Goal: Transaction & Acquisition: Purchase product/service

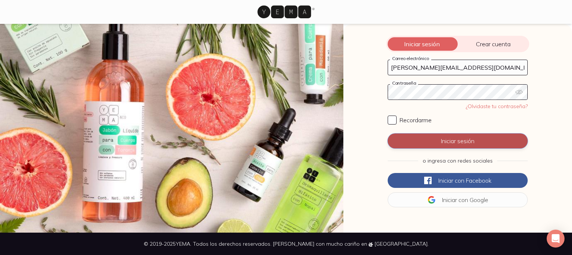
click at [446, 136] on button "Iniciar sesión" at bounding box center [458, 140] width 140 height 15
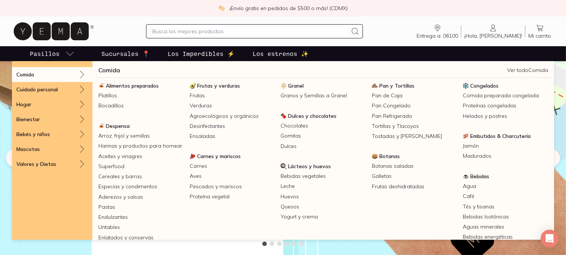
click at [64, 56] on link "Pasillos" at bounding box center [52, 53] width 48 height 15
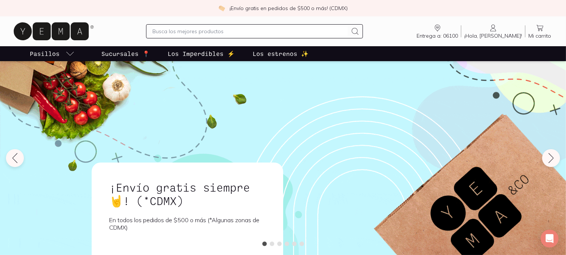
click at [63, 58] on link "Pasillos" at bounding box center [52, 53] width 48 height 15
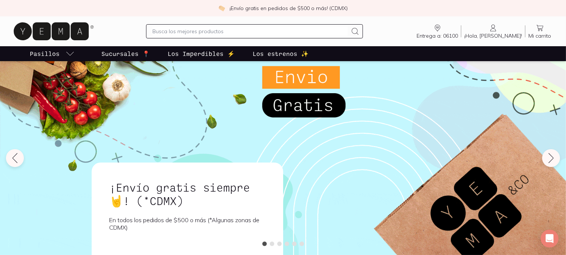
click at [203, 31] on input "text" at bounding box center [249, 31] width 195 height 9
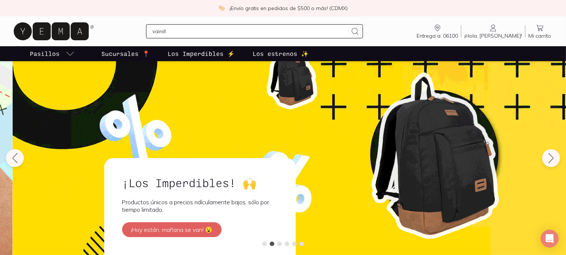
type input "vainilla"
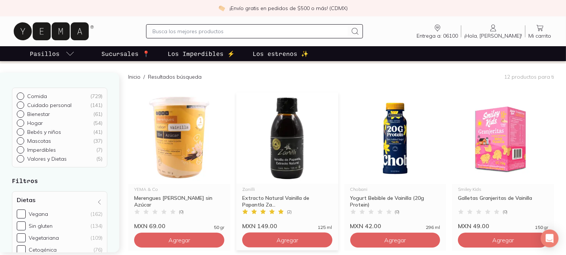
scroll to position [57, 0]
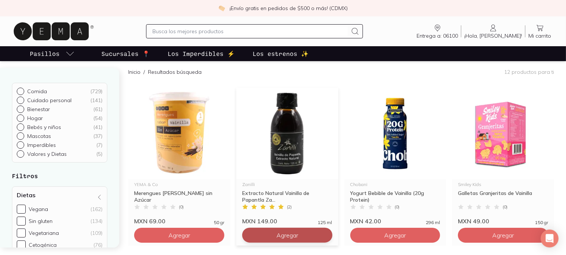
click at [298, 237] on button "Agregar" at bounding box center [287, 235] width 90 height 15
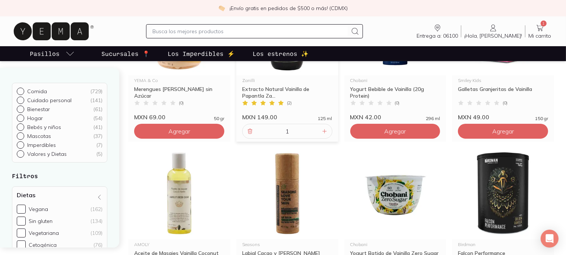
scroll to position [156, 0]
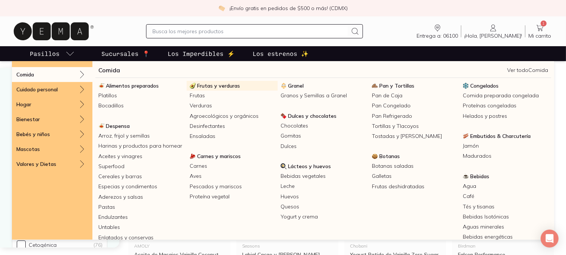
click at [215, 87] on span "Frutas y verduras" at bounding box center [218, 85] width 43 height 7
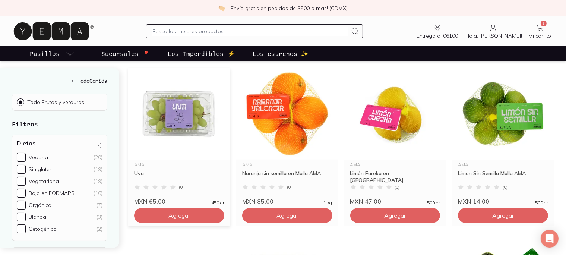
scroll to position [105, 0]
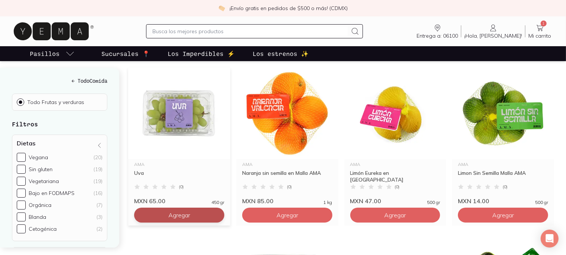
click at [188, 211] on span "Agregar" at bounding box center [179, 214] width 22 height 7
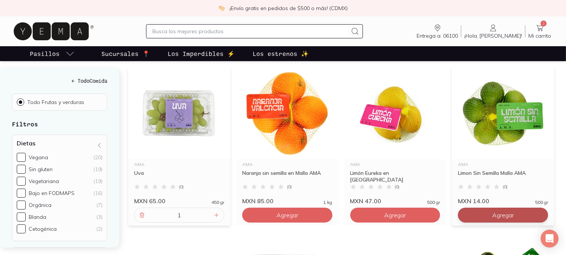
click at [502, 211] on span "Agregar" at bounding box center [503, 214] width 22 height 7
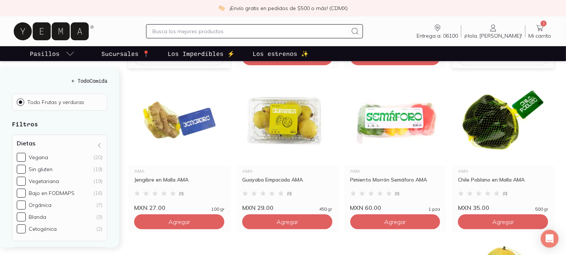
scroll to position [262, 0]
click at [284, 218] on span "Agregar" at bounding box center [287, 221] width 22 height 7
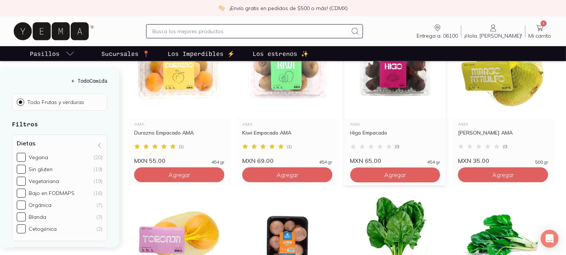
scroll to position [472, 0]
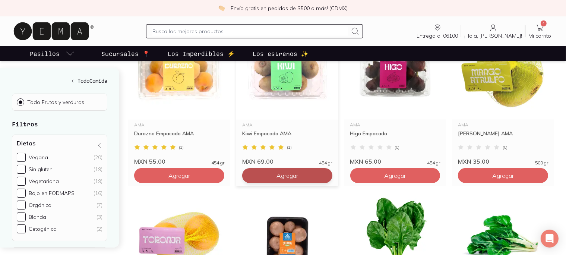
click at [282, 169] on button "Agregar" at bounding box center [287, 175] width 90 height 15
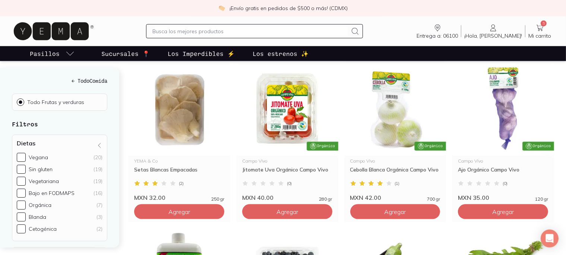
scroll to position [930, 0]
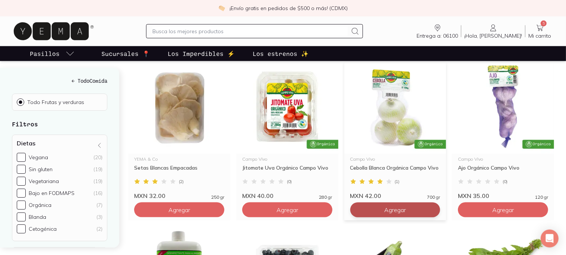
click at [400, 206] on span "Agregar" at bounding box center [395, 209] width 22 height 7
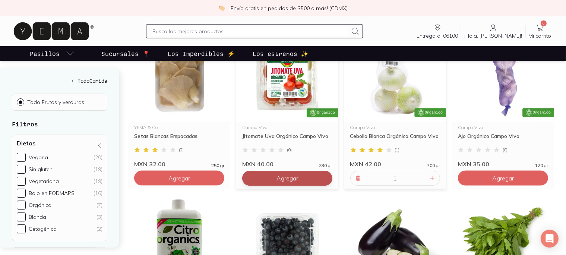
scroll to position [963, 0]
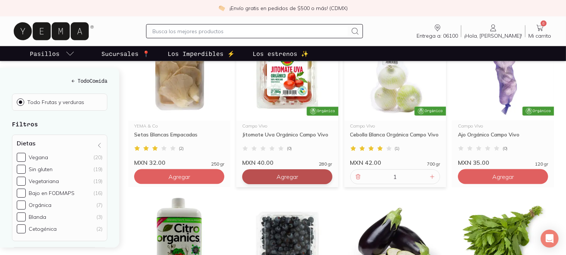
click at [281, 169] on button "Agregar" at bounding box center [287, 176] width 90 height 15
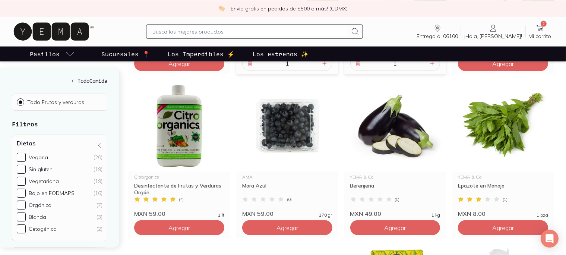
scroll to position [1087, 0]
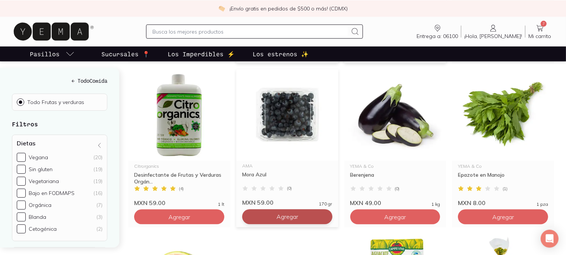
click at [285, 213] on span "Agregar" at bounding box center [287, 216] width 22 height 7
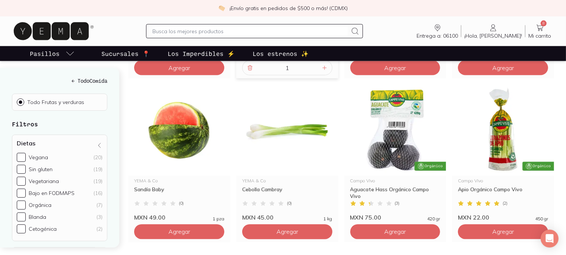
scroll to position [1236, 0]
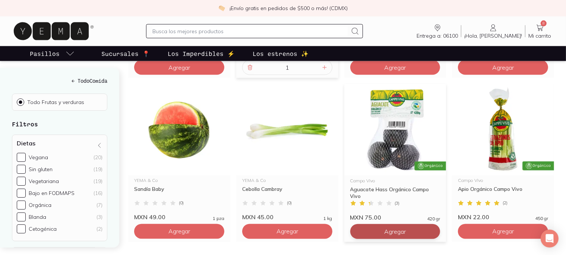
click at [417, 224] on button "Agregar" at bounding box center [395, 231] width 90 height 15
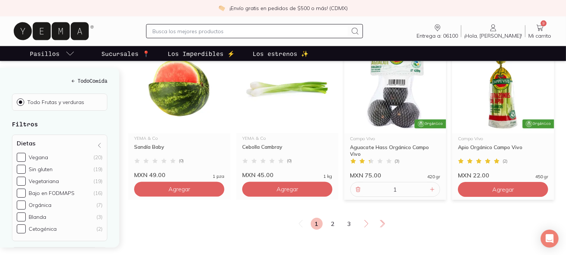
scroll to position [1279, 0]
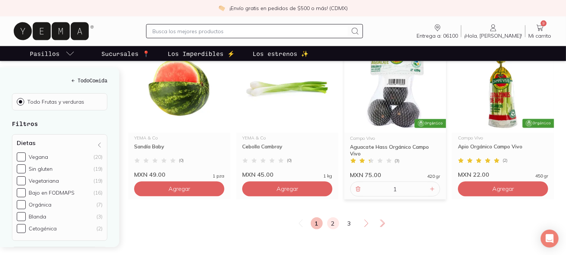
click at [336, 217] on link "2" at bounding box center [333, 223] width 12 height 12
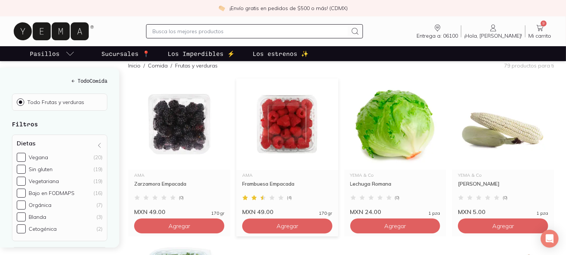
scroll to position [118, 0]
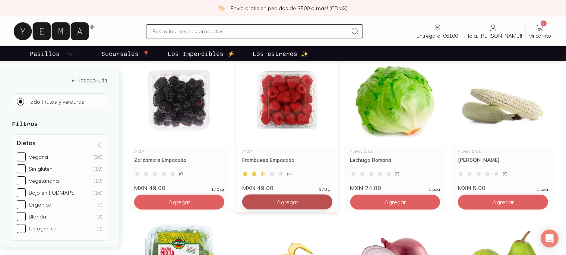
click at [280, 198] on span "Agregar" at bounding box center [287, 201] width 22 height 7
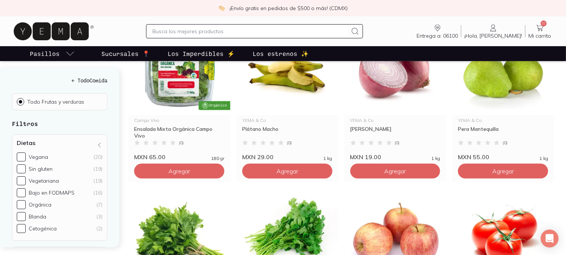
scroll to position [299, 0]
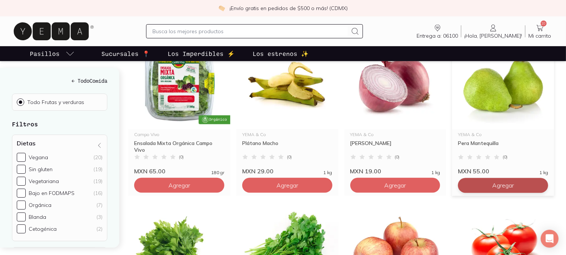
click at [494, 181] on span "Agregar" at bounding box center [503, 184] width 22 height 7
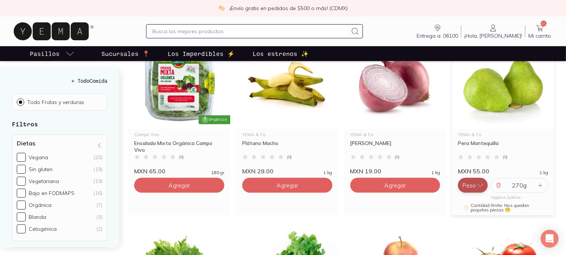
click at [474, 178] on button "Peso" at bounding box center [473, 185] width 30 height 15
click at [475, 164] on button "Pieza" at bounding box center [473, 170] width 30 height 15
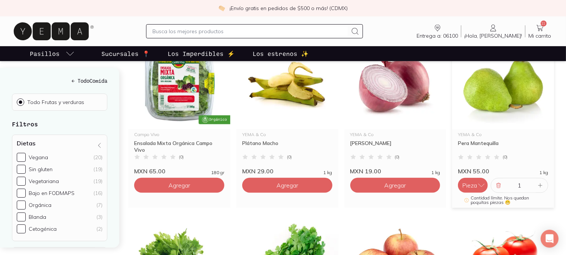
click at [531, 178] on input "1" at bounding box center [519, 185] width 33 height 14
click at [497, 182] on icon at bounding box center [499, 185] width 6 height 6
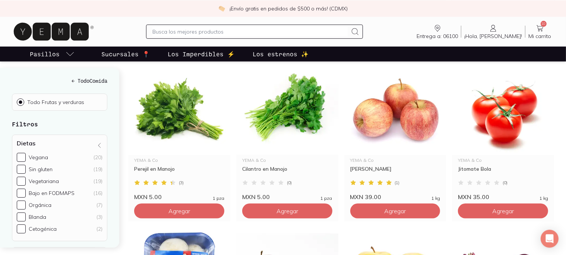
scroll to position [438, 0]
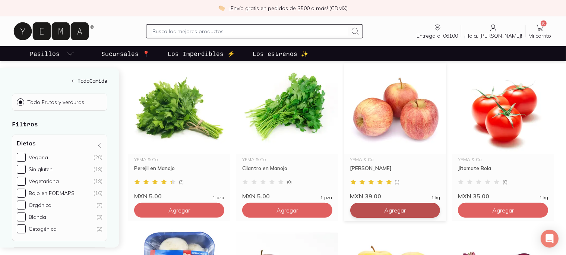
click at [397, 206] on span "Agregar" at bounding box center [395, 209] width 22 height 7
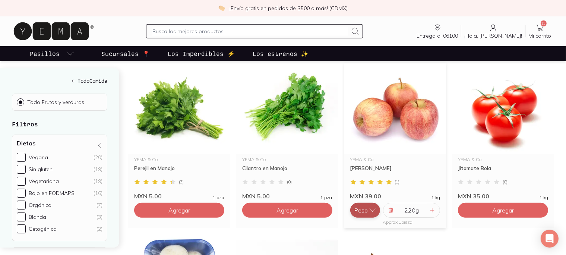
click at [373, 206] on icon "button" at bounding box center [372, 209] width 7 height 7
click at [366, 188] on button "Pieza" at bounding box center [365, 195] width 30 height 15
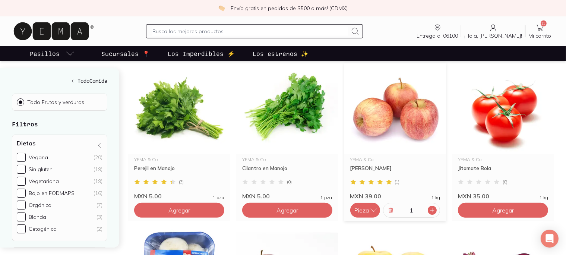
click at [431, 207] on icon at bounding box center [432, 210] width 6 height 6
click at [433, 207] on icon at bounding box center [432, 210] width 6 height 6
type input "4"
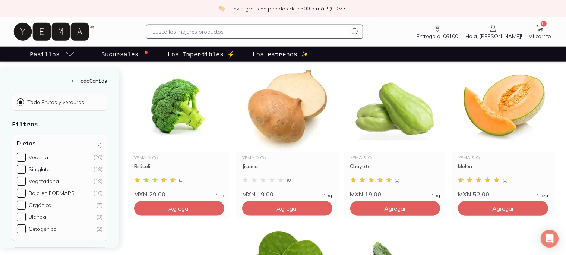
scroll to position [768, 0]
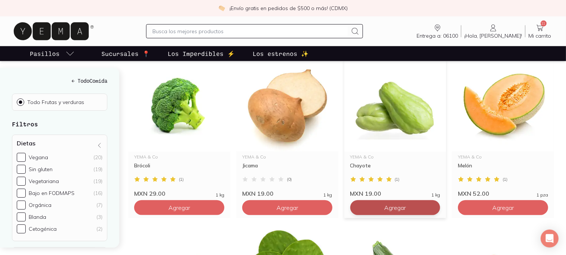
click at [408, 202] on button "Agregar" at bounding box center [395, 207] width 90 height 15
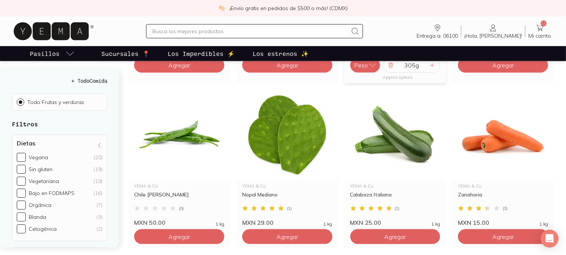
scroll to position [912, 0]
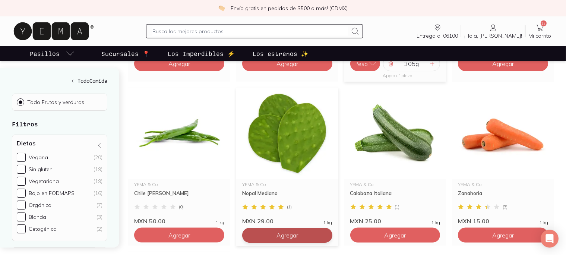
click at [283, 231] on span "Agregar" at bounding box center [287, 234] width 22 height 7
click at [258, 228] on button "Peso" at bounding box center [257, 235] width 30 height 15
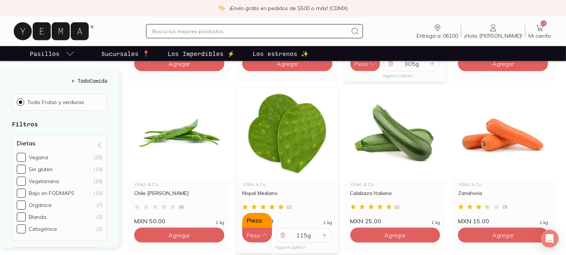
click at [263, 213] on button "Pieza" at bounding box center [257, 220] width 30 height 15
click at [323, 232] on icon at bounding box center [325, 235] width 6 height 6
type input "2"
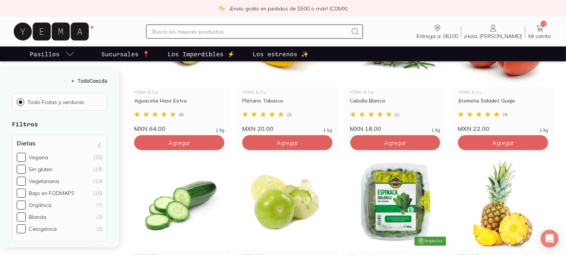
scroll to position [1097, 0]
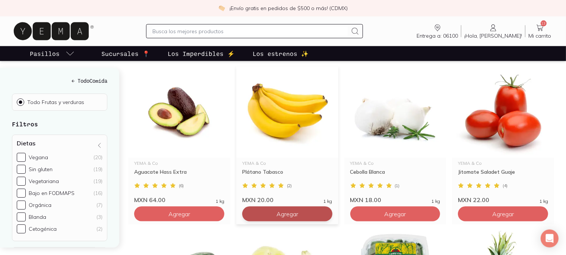
click at [290, 209] on button "Agregar" at bounding box center [287, 213] width 90 height 15
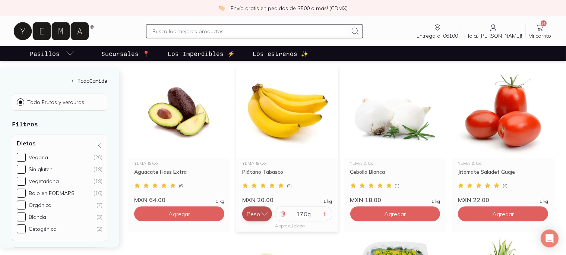
click at [263, 210] on icon "button" at bounding box center [264, 213] width 7 height 7
click at [259, 192] on button "Pieza" at bounding box center [257, 199] width 30 height 15
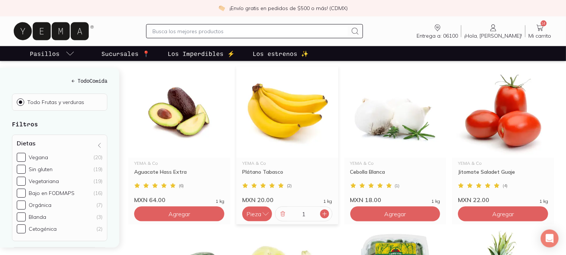
click at [325, 211] on icon at bounding box center [325, 214] width 6 height 6
type input "3"
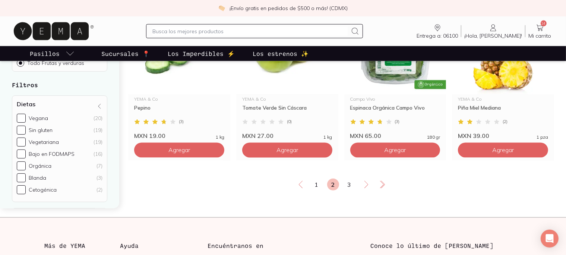
scroll to position [1332, 0]
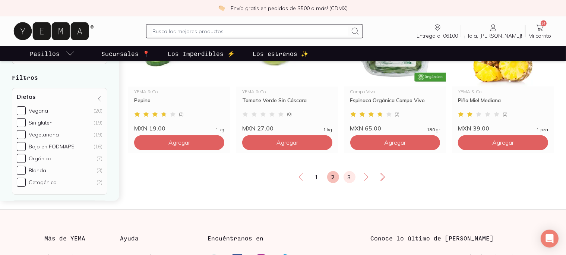
click at [349, 171] on link "3" at bounding box center [350, 177] width 12 height 12
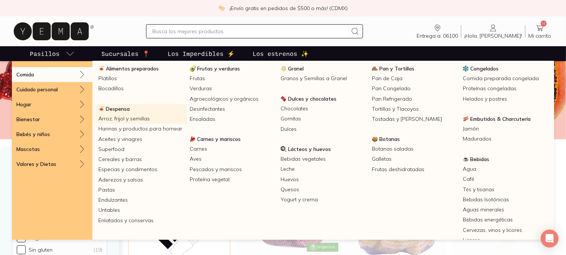
scroll to position [19, 0]
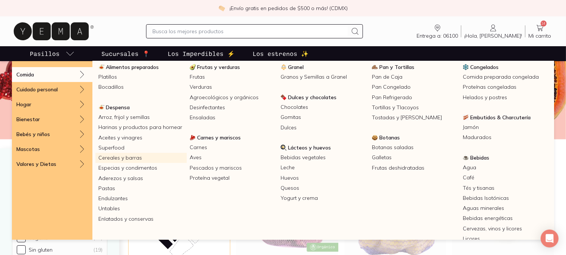
click at [117, 158] on link "Cereales y barras" at bounding box center [140, 158] width 91 height 10
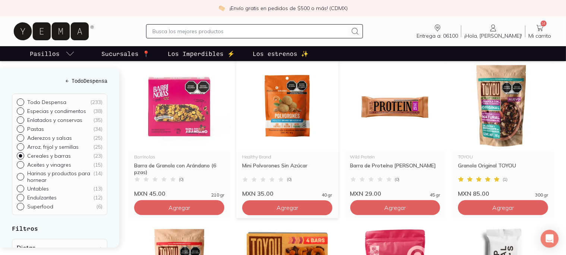
scroll to position [283, 0]
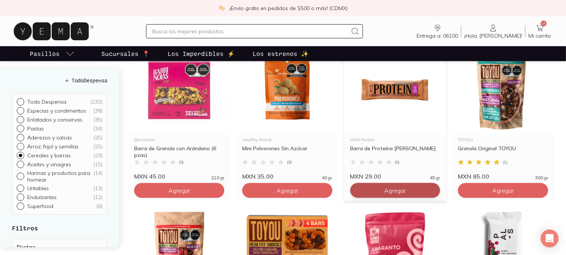
click at [397, 190] on span "Agregar" at bounding box center [395, 190] width 22 height 7
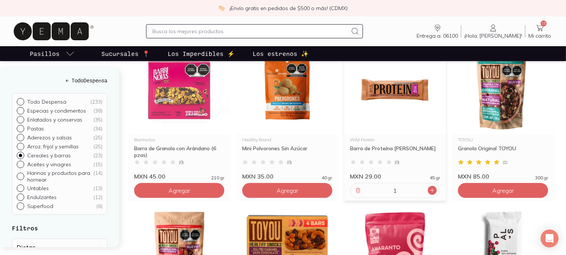
click at [434, 191] on icon at bounding box center [432, 190] width 6 height 6
click at [434, 191] on icon at bounding box center [432, 191] width 4 height 4
click at [432, 191] on icon at bounding box center [432, 190] width 6 height 6
click at [358, 192] on icon at bounding box center [358, 190] width 6 height 6
type input "3"
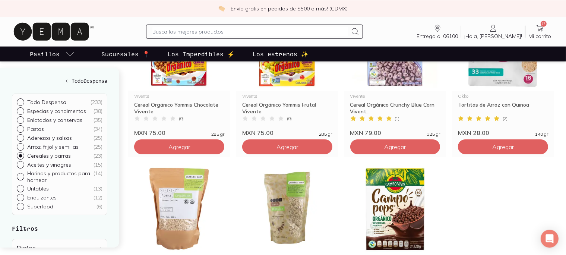
scroll to position [815, 0]
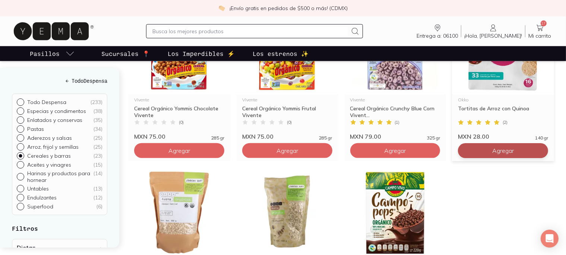
click at [504, 150] on span "Agregar" at bounding box center [503, 150] width 22 height 7
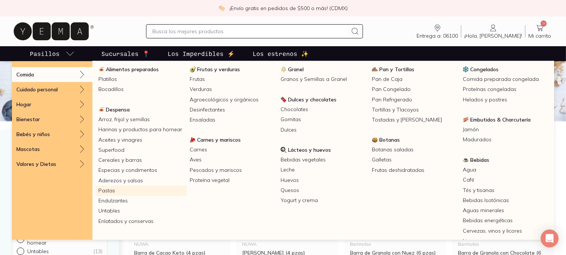
scroll to position [17, 0]
click at [109, 192] on link "Pastas" at bounding box center [140, 190] width 91 height 10
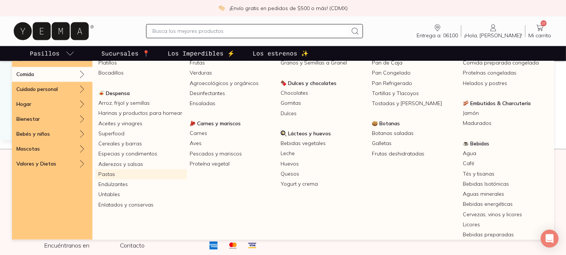
scroll to position [33, 0]
click at [137, 204] on link "Enlatados y conservas" at bounding box center [140, 204] width 91 height 10
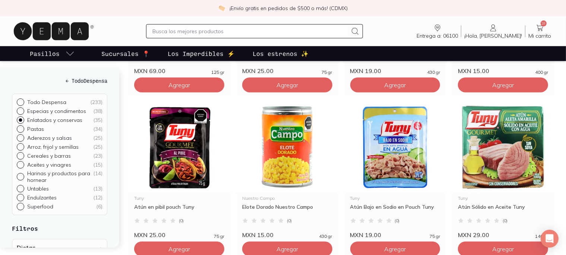
scroll to position [711, 0]
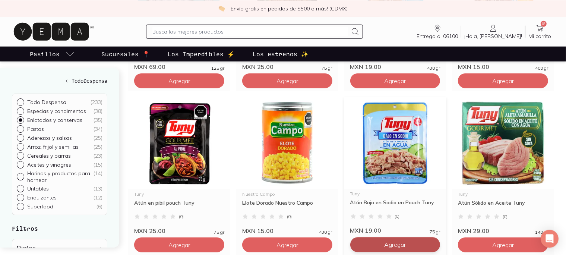
click at [393, 244] on span "Agregar" at bounding box center [395, 244] width 22 height 7
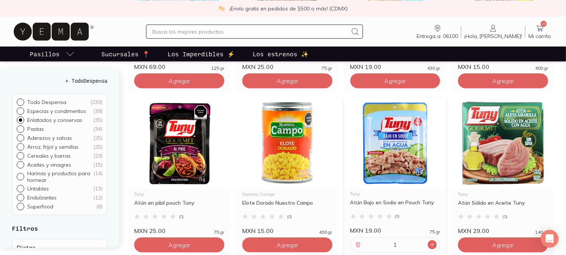
click at [433, 244] on icon at bounding box center [432, 245] width 4 height 4
type input "2"
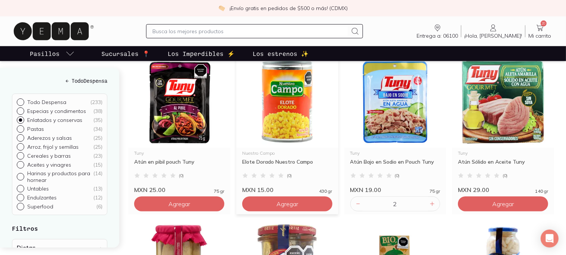
scroll to position [753, 0]
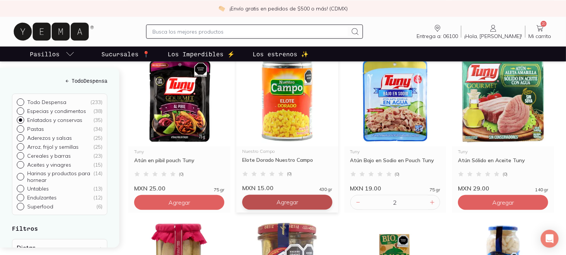
click at [284, 206] on button "Agregar" at bounding box center [287, 202] width 90 height 15
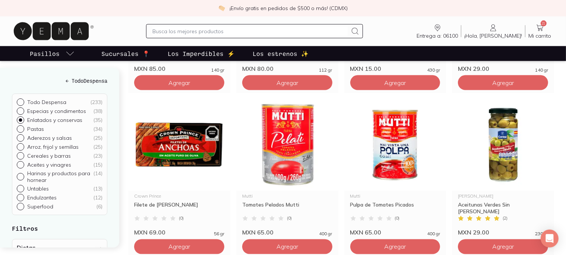
scroll to position [1201, 0]
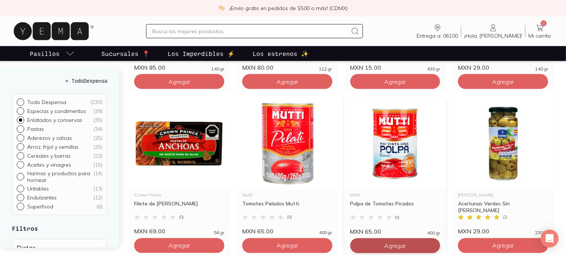
click at [405, 242] on span "Agregar" at bounding box center [395, 245] width 22 height 7
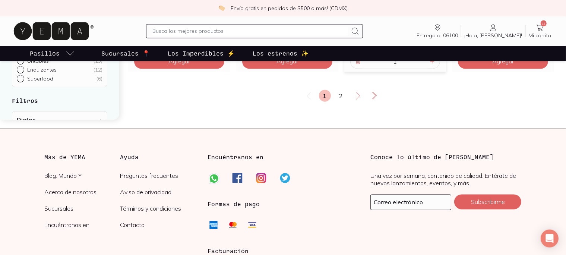
scroll to position [1386, 0]
click at [342, 96] on link "2" at bounding box center [341, 95] width 12 height 12
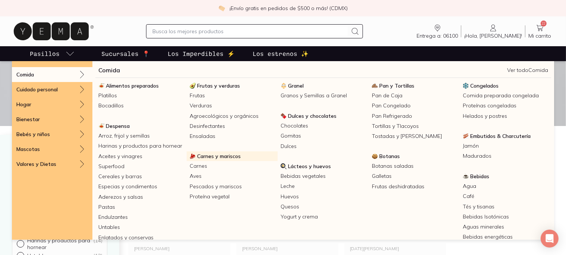
click at [211, 159] on link "Carnes y mariscos" at bounding box center [232, 156] width 91 height 10
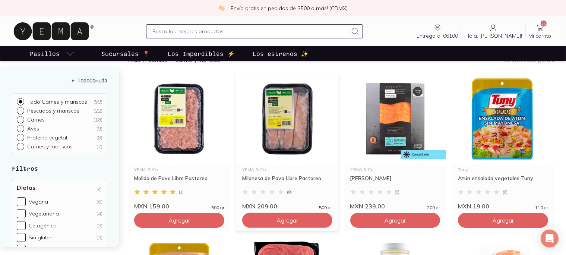
scroll to position [79, 0]
click at [188, 218] on span "Agregar" at bounding box center [179, 219] width 22 height 7
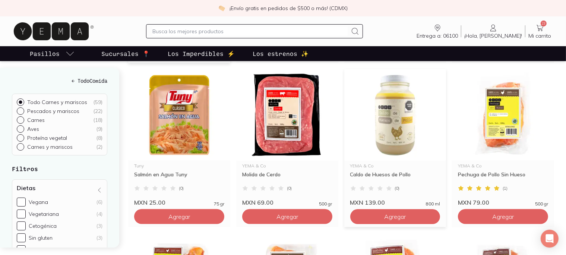
scroll to position [269, 0]
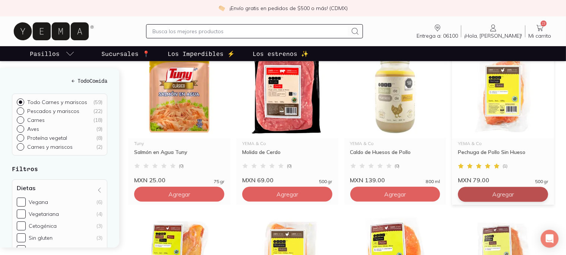
click at [497, 194] on span "Agregar" at bounding box center [503, 193] width 22 height 7
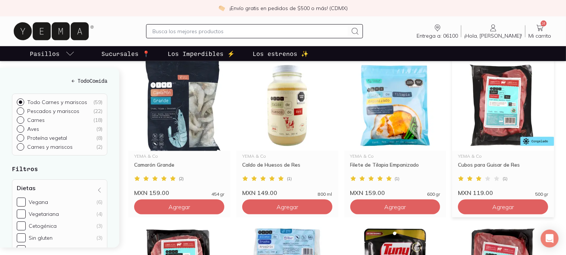
scroll to position [583, 0]
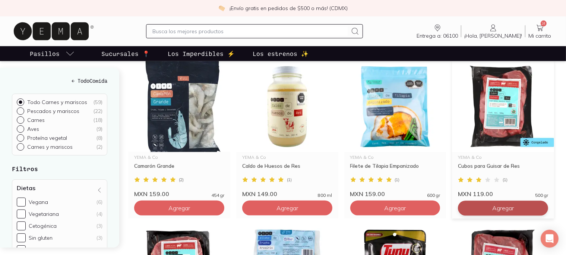
click at [507, 208] on span "Agregar" at bounding box center [503, 207] width 22 height 7
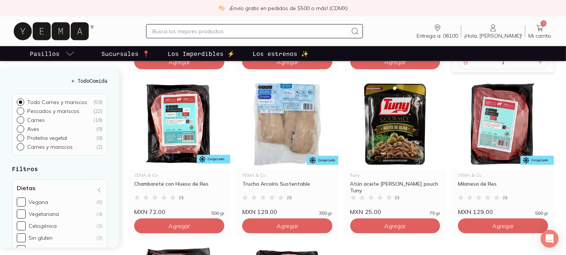
scroll to position [796, 0]
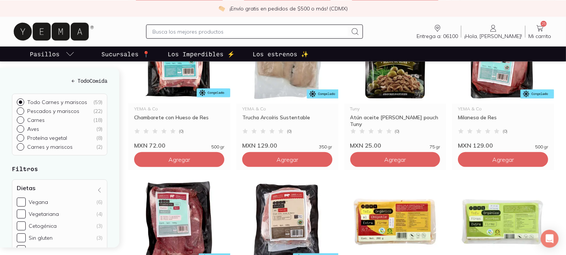
click at [507, 208] on img at bounding box center [503, 222] width 102 height 92
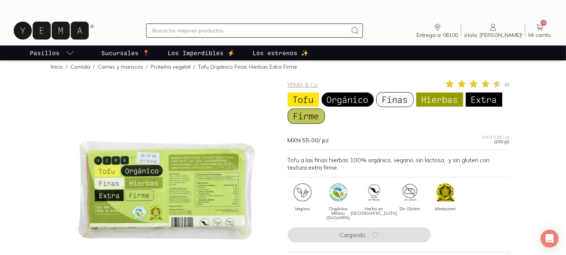
scroll to position [9, 0]
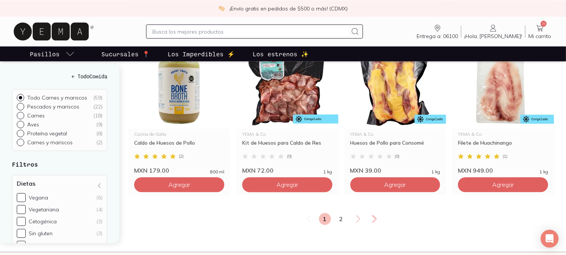
scroll to position [1268, 0]
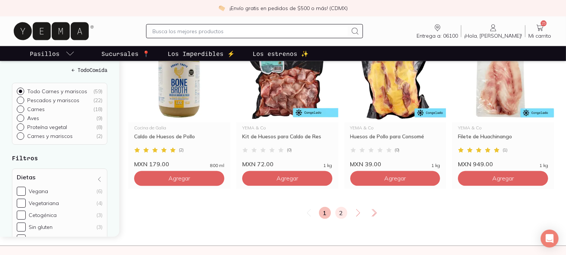
click at [343, 211] on link "2" at bounding box center [341, 213] width 12 height 12
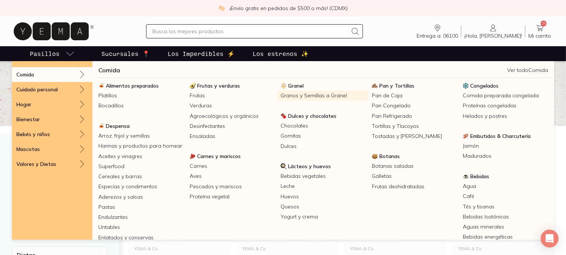
click at [308, 96] on link "Granos y Semillas a Granel" at bounding box center [323, 96] width 91 height 10
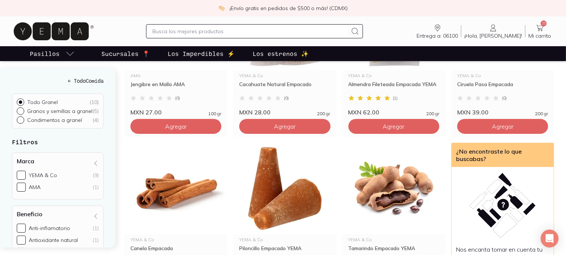
scroll to position [194, 0]
click at [171, 33] on input "text" at bounding box center [249, 31] width 195 height 9
type input "almendras"
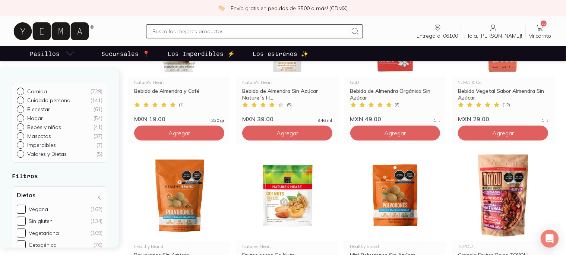
scroll to position [319, 0]
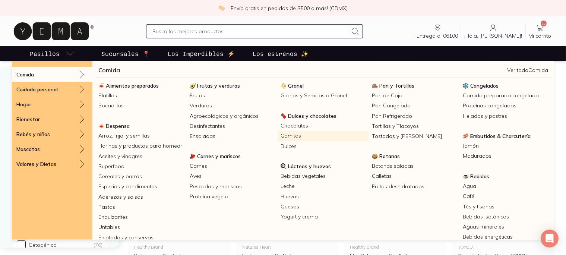
click at [290, 133] on link "Gomitas" at bounding box center [323, 136] width 91 height 10
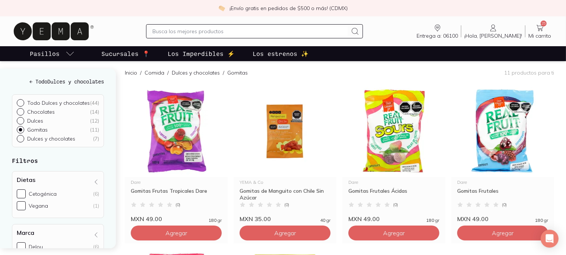
scroll to position [78, 0]
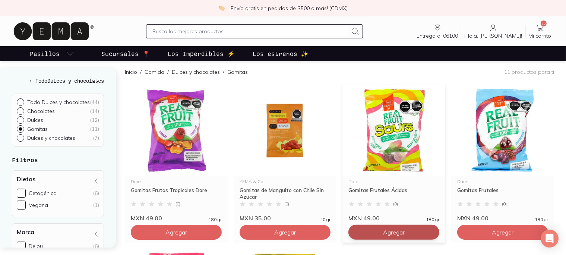
click at [397, 230] on span "Agregar" at bounding box center [394, 231] width 22 height 7
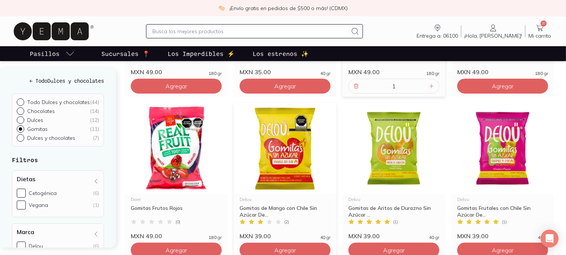
scroll to position [226, 0]
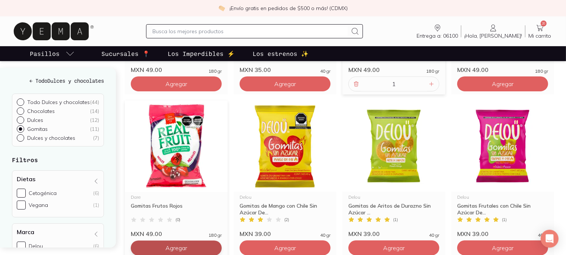
click at [175, 244] on span "Agregar" at bounding box center [176, 247] width 22 height 7
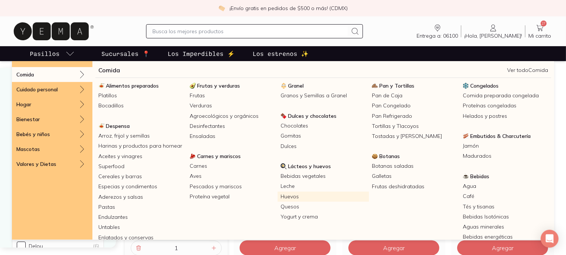
click at [295, 196] on link "Huevos" at bounding box center [323, 197] width 91 height 10
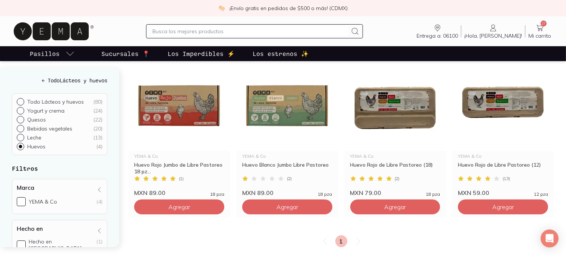
scroll to position [114, 0]
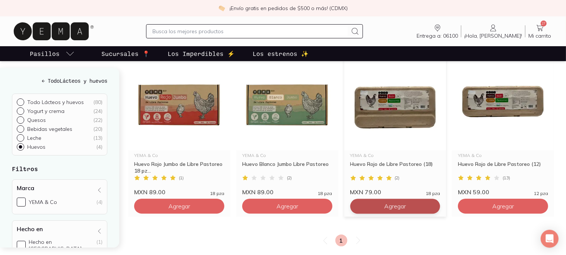
click at [383, 204] on button "Agregar" at bounding box center [395, 206] width 90 height 15
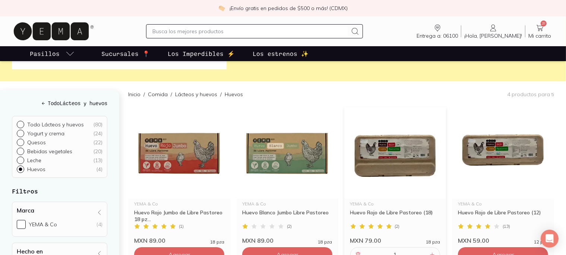
scroll to position [62, 0]
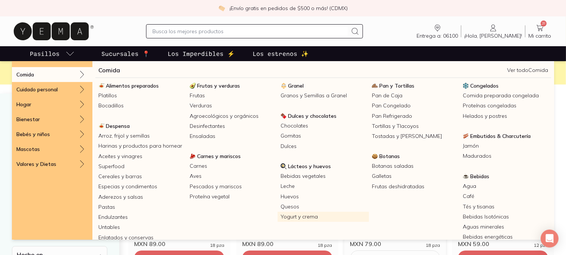
click at [305, 220] on link "Yogurt y crema" at bounding box center [323, 217] width 91 height 10
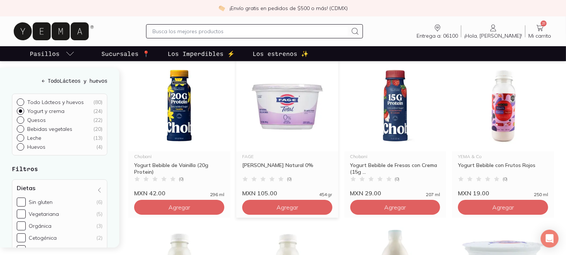
scroll to position [102, 0]
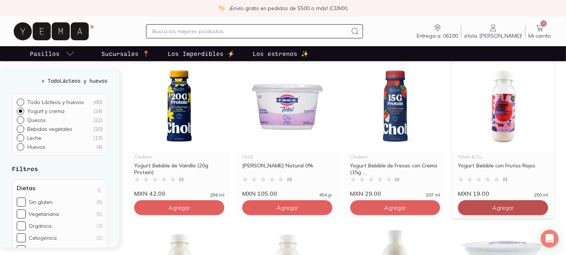
click at [500, 204] on span "Agregar" at bounding box center [503, 207] width 22 height 7
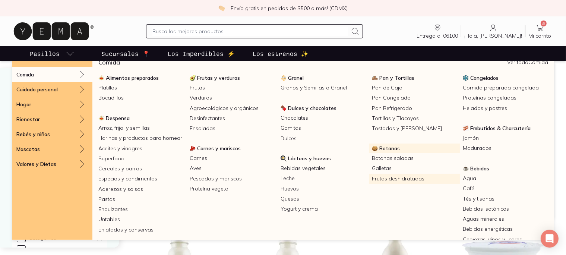
scroll to position [7, 0]
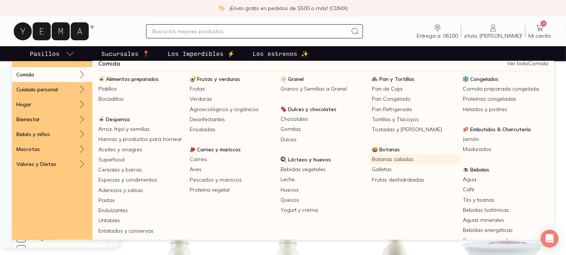
click at [388, 161] on link "Botanas saladas" at bounding box center [414, 159] width 91 height 10
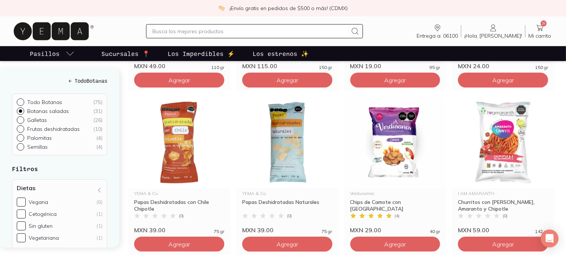
scroll to position [727, 0]
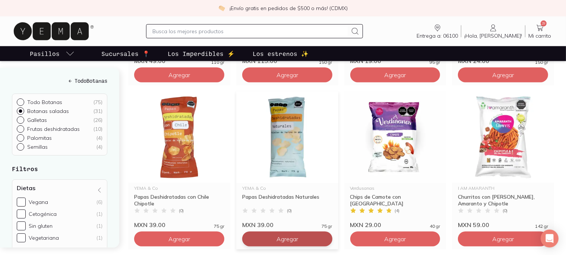
click at [281, 240] on span "Agregar" at bounding box center [287, 238] width 22 height 7
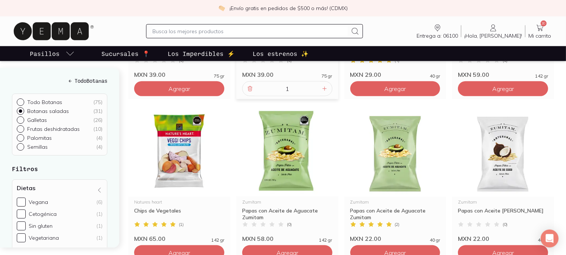
scroll to position [891, 0]
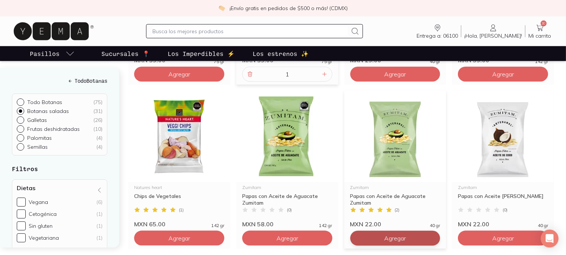
click at [401, 240] on span "Agregar" at bounding box center [395, 237] width 22 height 7
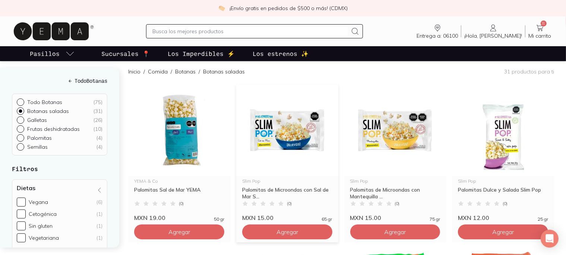
scroll to position [0, 0]
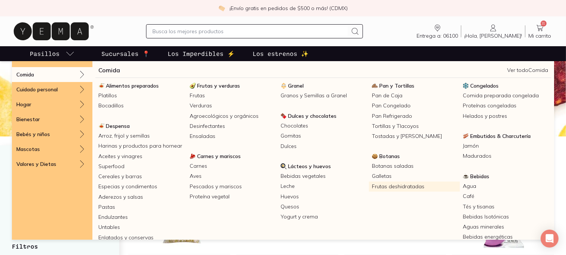
click at [407, 189] on link "Frutas deshidratadas" at bounding box center [414, 186] width 91 height 10
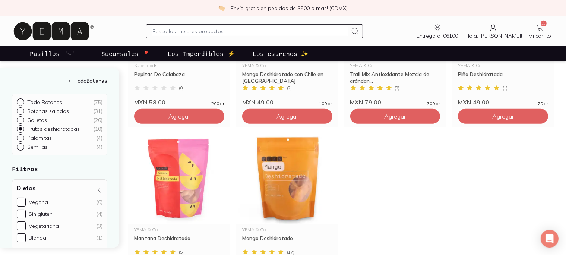
scroll to position [358, 0]
click at [221, 35] on input "text" at bounding box center [249, 31] width 195 height 9
type input "[PERSON_NAME]"
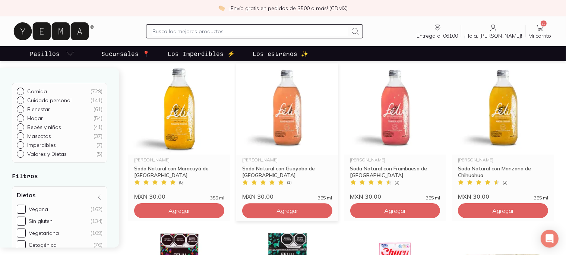
scroll to position [91, 0]
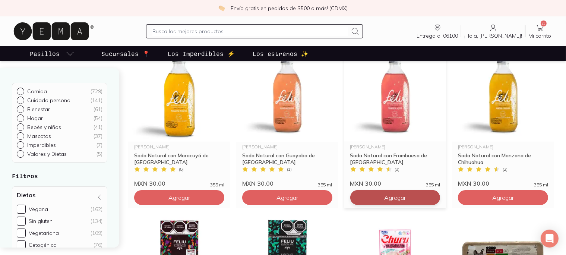
click at [387, 199] on span "Agregar" at bounding box center [395, 197] width 22 height 7
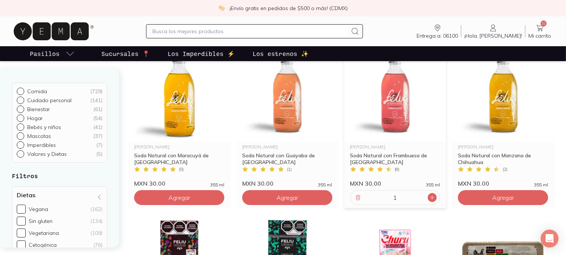
click at [430, 196] on icon at bounding box center [432, 198] width 6 height 6
type input "2"
click at [522, 200] on button "Agregar" at bounding box center [503, 197] width 90 height 15
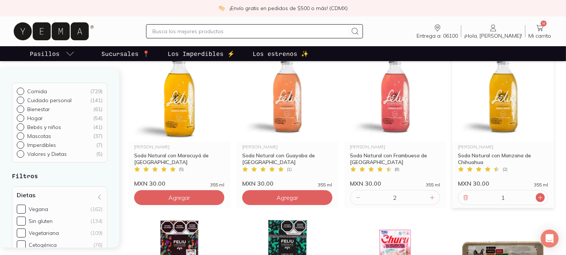
click at [544, 197] on div at bounding box center [540, 197] width 9 height 9
type input "2"
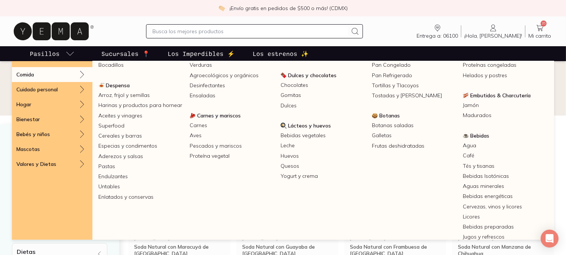
scroll to position [53, 0]
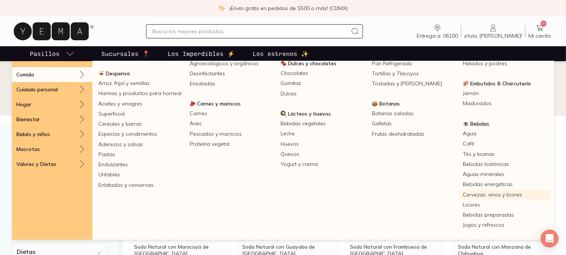
click at [483, 197] on link "Cervezas, vinos y licores" at bounding box center [505, 195] width 91 height 10
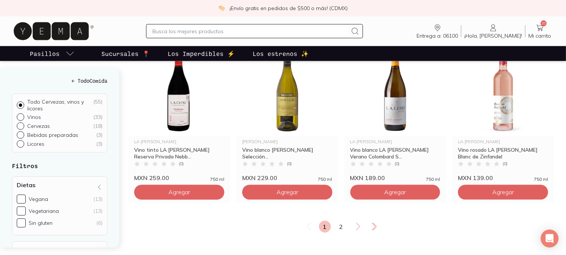
scroll to position [1265, 0]
click at [339, 228] on link "2" at bounding box center [341, 226] width 12 height 12
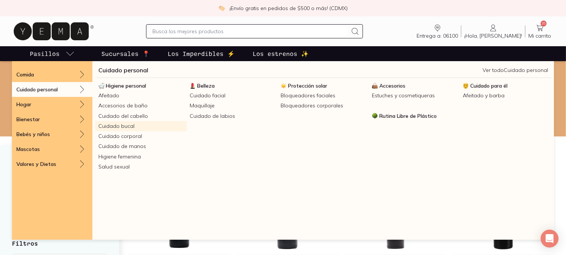
click at [110, 124] on link "Cuidado bucal" at bounding box center [140, 126] width 91 height 10
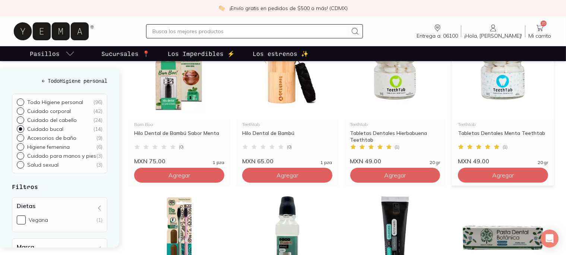
scroll to position [124, 0]
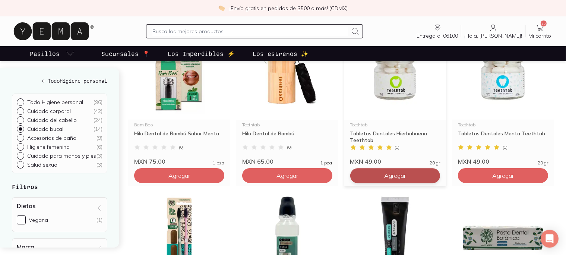
click at [381, 176] on button "Agregar" at bounding box center [395, 175] width 90 height 15
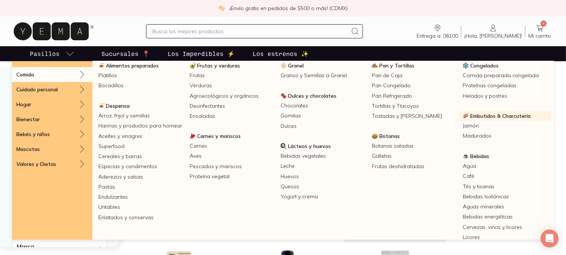
scroll to position [20, 0]
click at [480, 117] on span "Embutidos & Charcutería" at bounding box center [500, 116] width 60 height 7
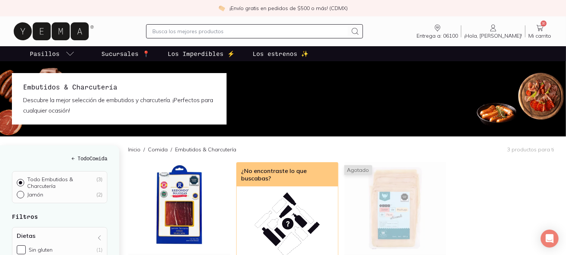
click at [540, 28] on icon at bounding box center [539, 27] width 9 height 9
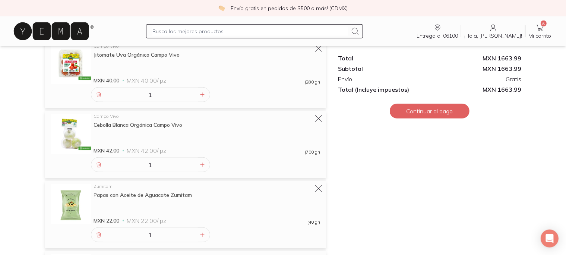
scroll to position [514, 0]
click at [199, 131] on div "Campo Vivo Cebolla Blanca Orgánica Campo Vivo MXN 42.00 MXN 42.00 / pz (700 gr)" at bounding box center [207, 133] width 226 height 40
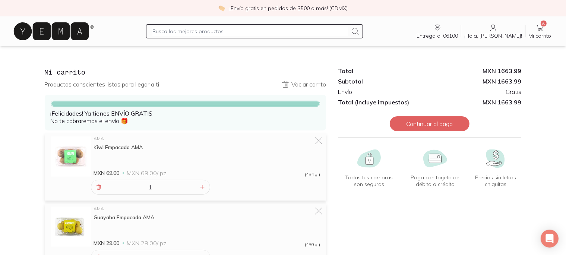
click at [231, 26] on div at bounding box center [254, 31] width 217 height 14
click at [229, 33] on input "text" at bounding box center [249, 31] width 195 height 9
type input "s"
click at [436, 124] on button "Continuar al pago" at bounding box center [430, 123] width 80 height 15
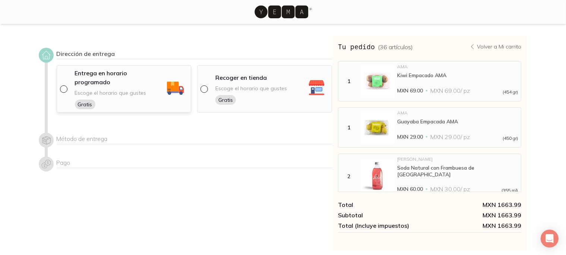
click at [116, 90] on div "Escoge el horario que gustes Gratis" at bounding box center [111, 99] width 72 height 20
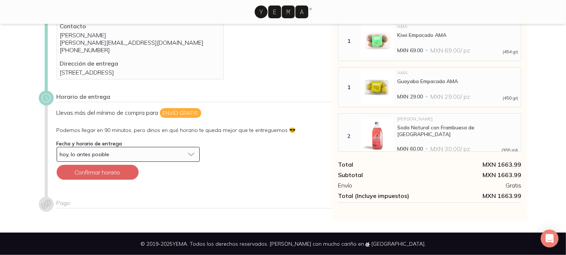
scroll to position [51, 0]
click at [106, 179] on button "Confirmar horario" at bounding box center [98, 172] width 82 height 15
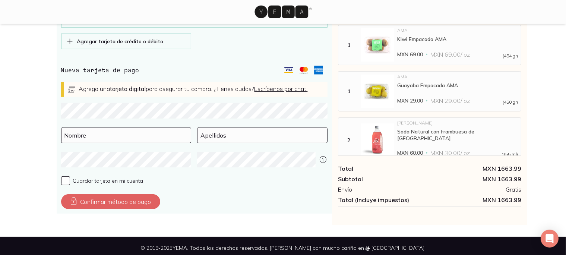
scroll to position [316, 0]
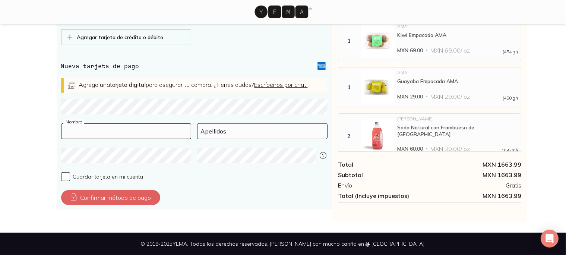
click at [95, 133] on input at bounding box center [126, 131] width 130 height 15
type input "[PERSON_NAME]"
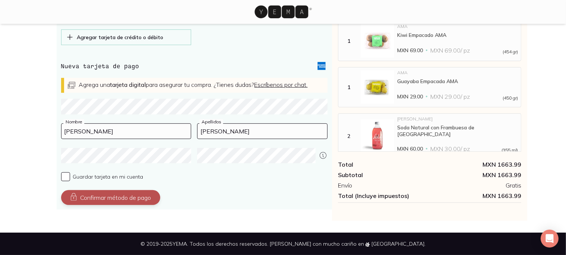
click at [145, 199] on button "Confirmar método de pago" at bounding box center [110, 197] width 99 height 15
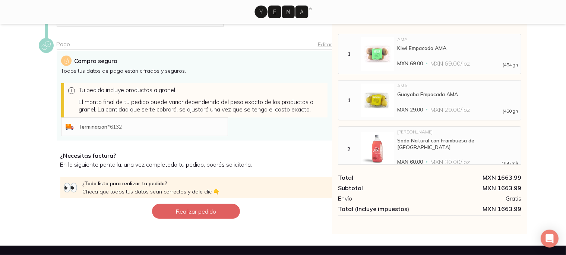
scroll to position [171, 0]
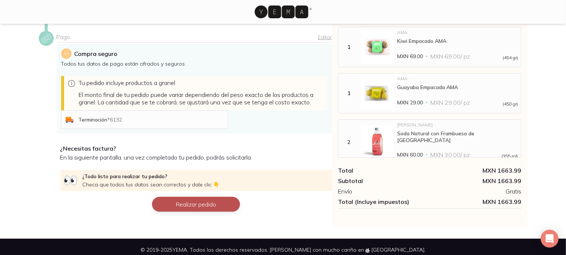
click at [192, 212] on button "Realizar pedido" at bounding box center [196, 204] width 88 height 15
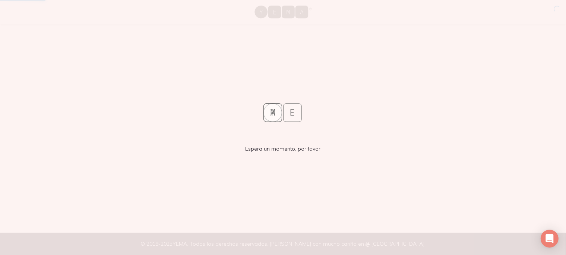
scroll to position [0, 0]
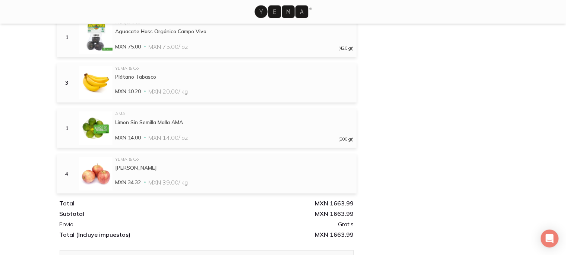
scroll to position [1372, 0]
